Goal: Information Seeking & Learning: Learn about a topic

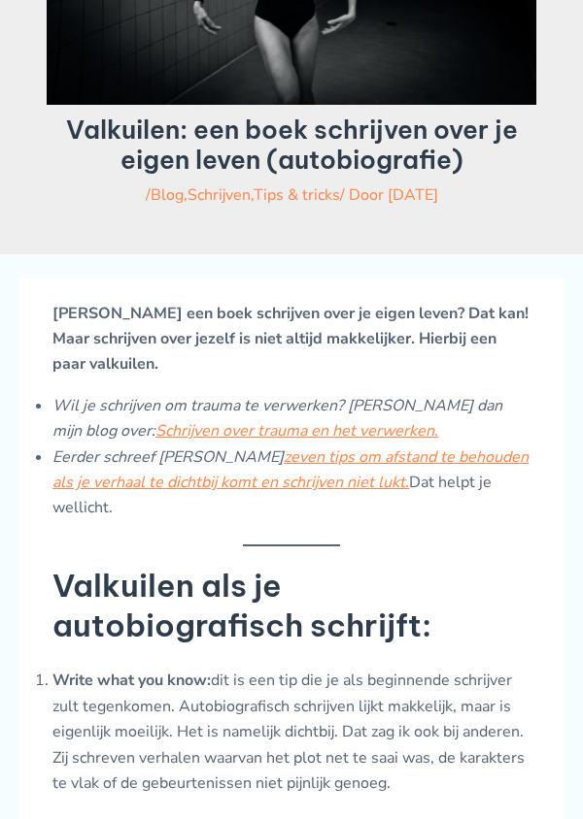
scroll to position [368, 0]
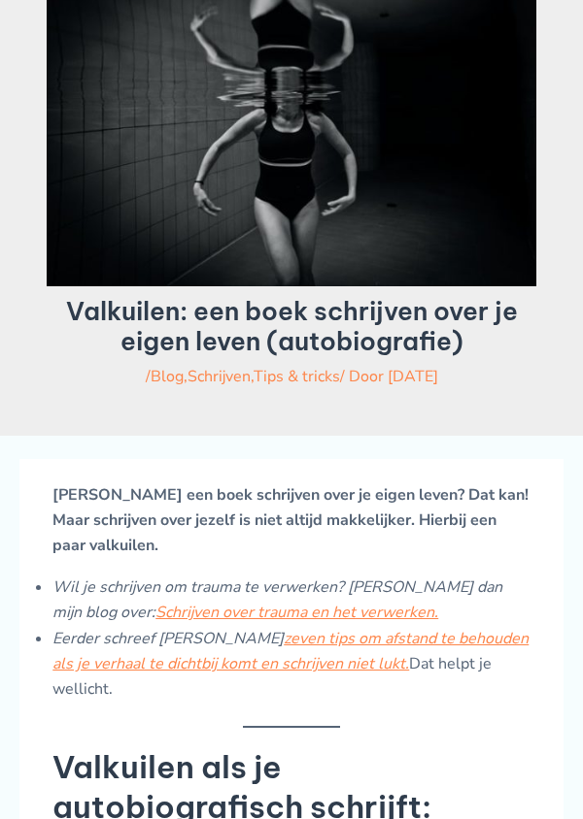
scroll to position [189, 0]
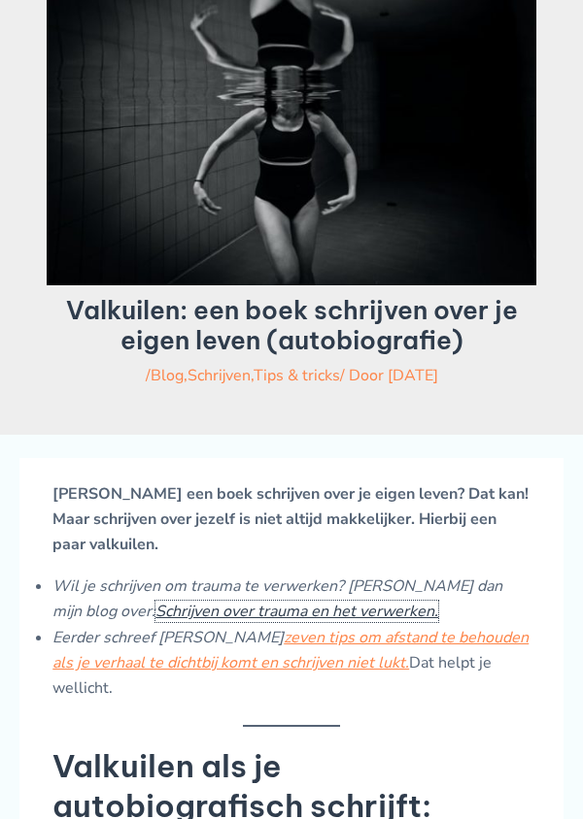
click at [276, 622] on link "Schrijven over trauma en het verwerken." at bounding box center [296, 611] width 283 height 21
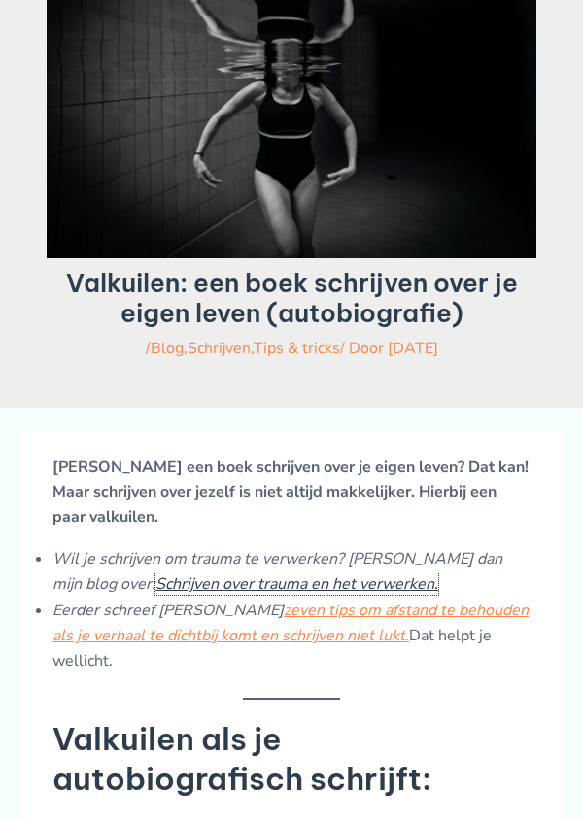
scroll to position [271, 0]
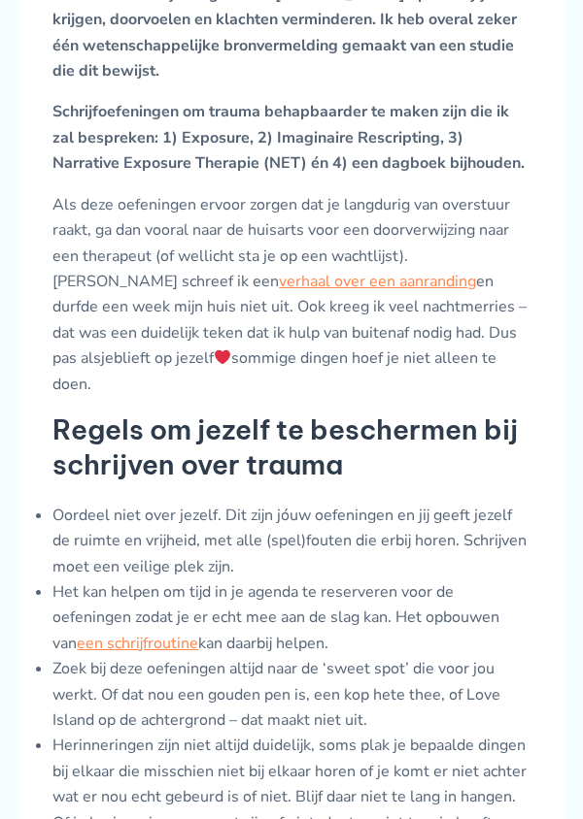
scroll to position [874, 0]
